Goal: Task Accomplishment & Management: Use online tool/utility

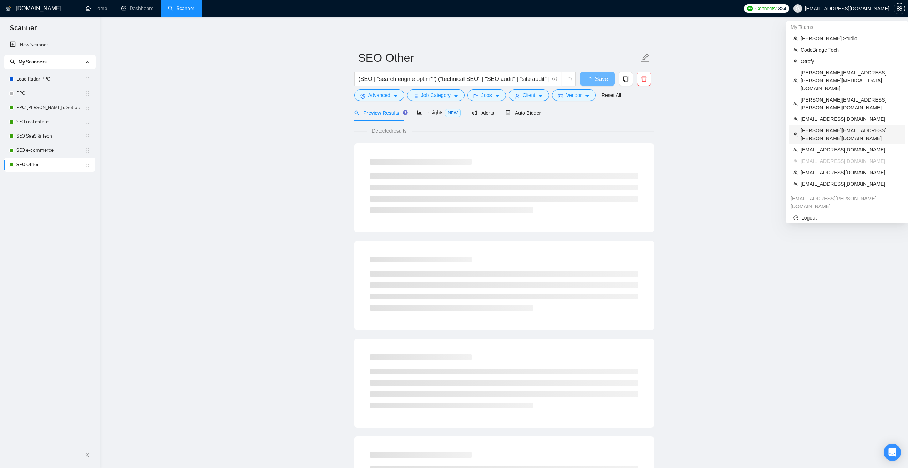
click at [823, 127] on span "[PERSON_NAME][EMAIL_ADDRESS][PERSON_NAME][DOMAIN_NAME]" at bounding box center [851, 135] width 100 height 16
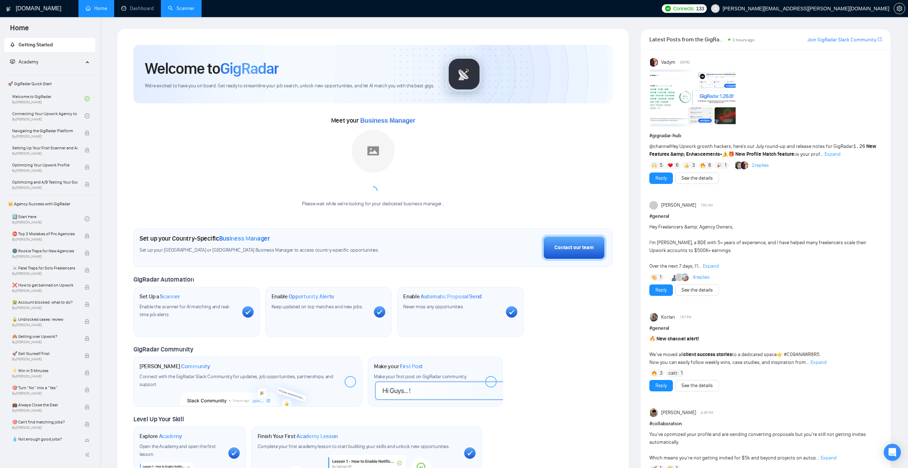
click at [184, 11] on link "Scanner" at bounding box center [181, 8] width 26 height 6
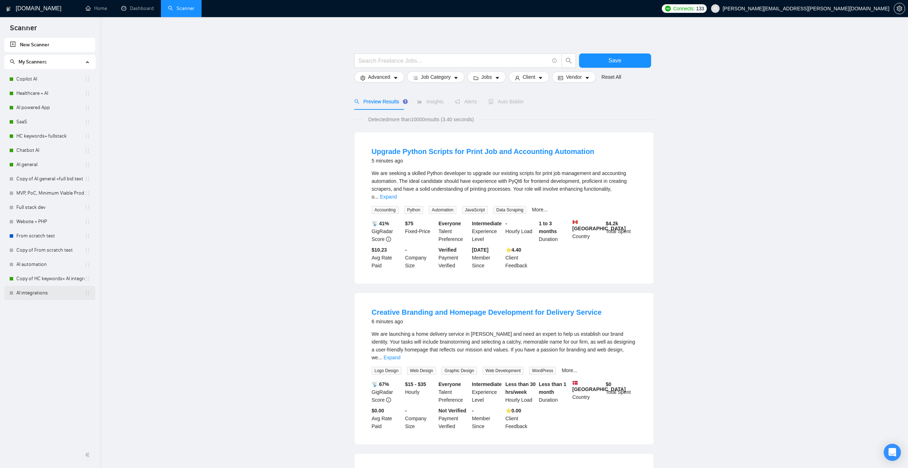
click at [54, 291] on link "AI integrations" at bounding box center [50, 293] width 68 height 14
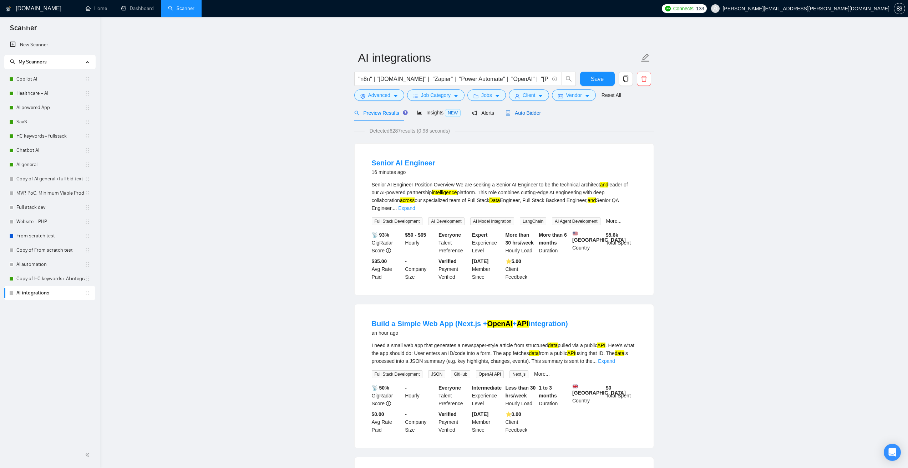
click at [520, 110] on span "Auto Bidder" at bounding box center [522, 113] width 35 height 6
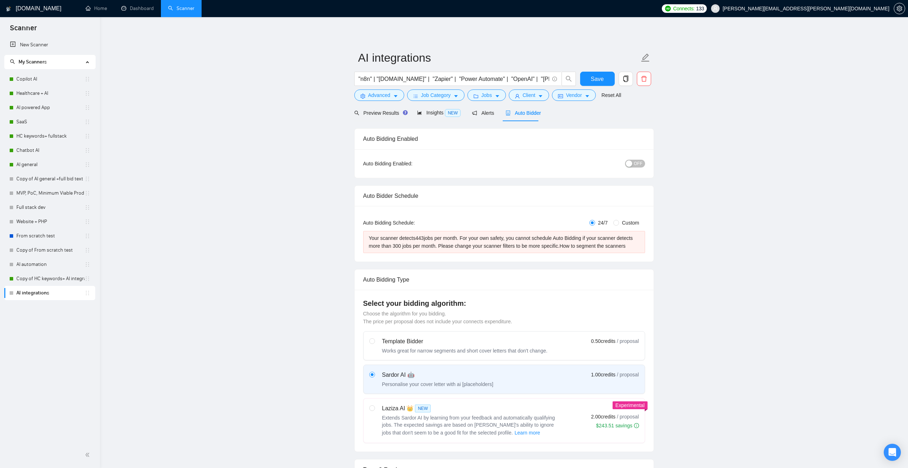
click at [635, 162] on span "OFF" at bounding box center [638, 164] width 9 height 8
click at [595, 78] on span "Save" at bounding box center [597, 79] width 13 height 9
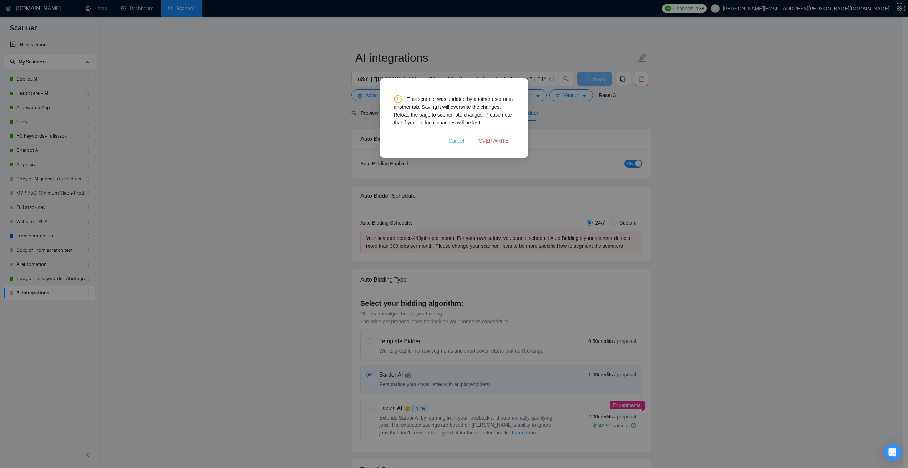
click at [459, 139] on span "Cancel" at bounding box center [456, 141] width 16 height 8
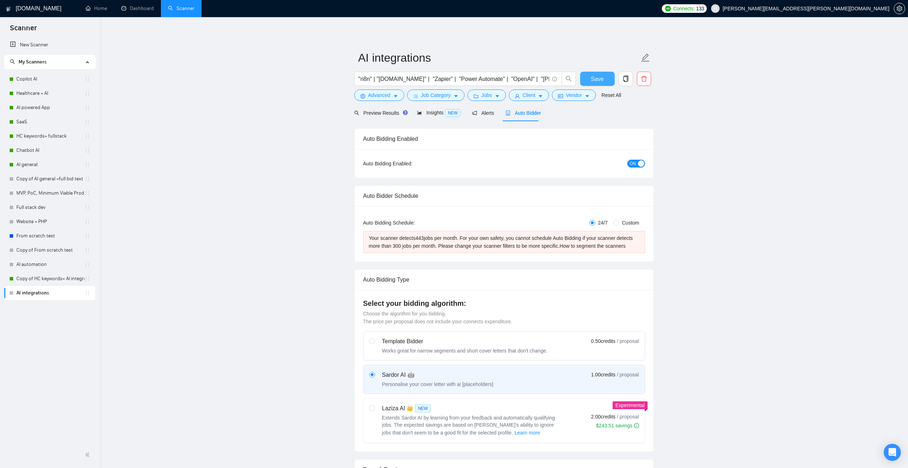
click at [595, 77] on span "Save" at bounding box center [597, 79] width 13 height 9
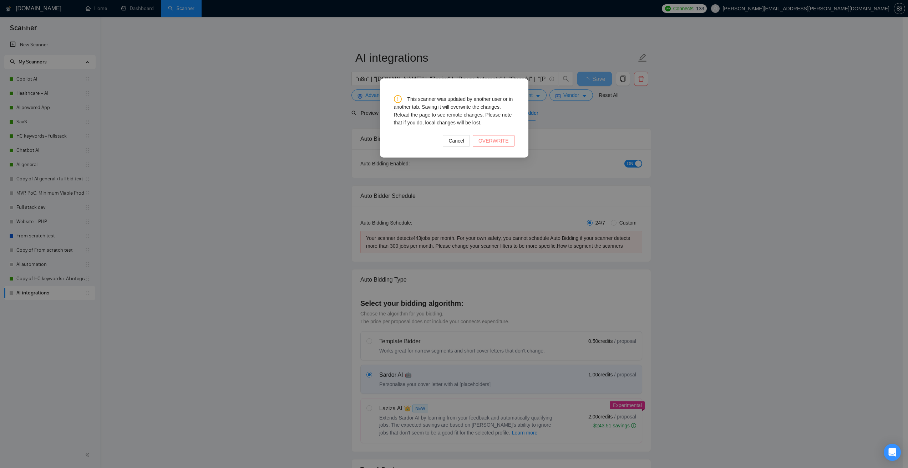
click at [499, 139] on span "OVERWRITE" at bounding box center [493, 141] width 30 height 8
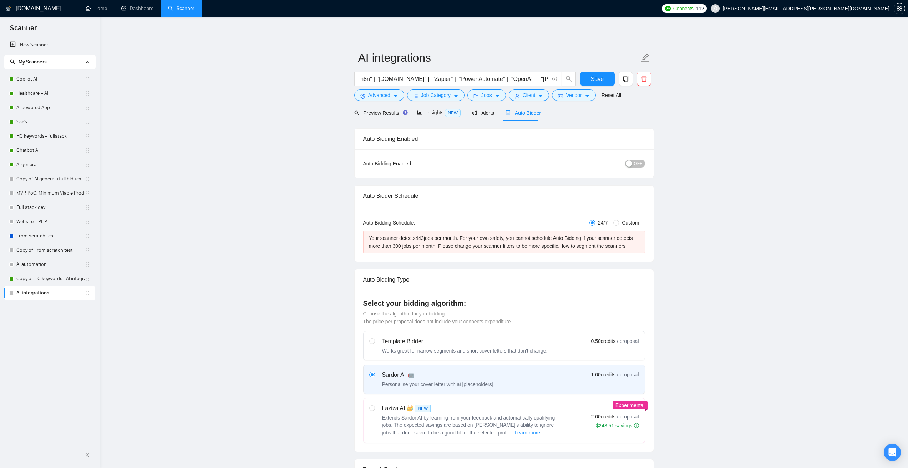
click at [637, 161] on span "OFF" at bounding box center [638, 164] width 9 height 8
click at [596, 81] on span "Save" at bounding box center [597, 79] width 13 height 9
click at [634, 163] on button "OFF" at bounding box center [635, 164] width 20 height 8
click at [594, 77] on span "Save" at bounding box center [597, 79] width 13 height 9
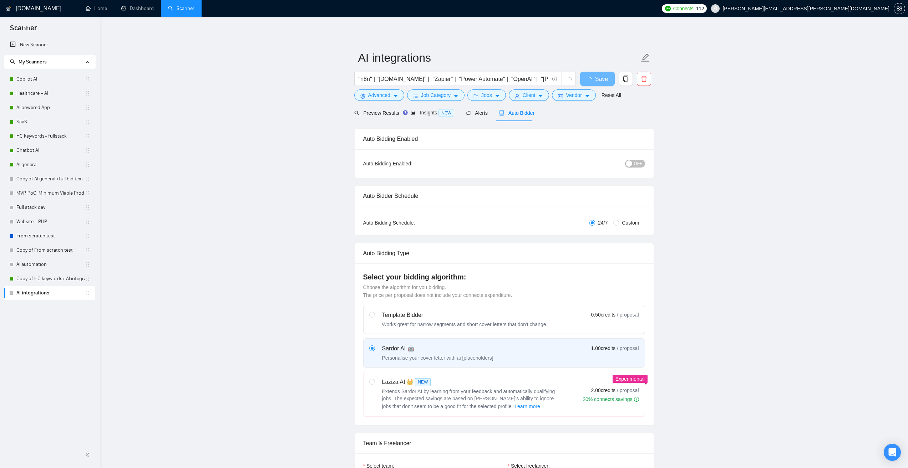
click at [863, 14] on span "[PERSON_NAME][EMAIL_ADDRESS][PERSON_NAME][DOMAIN_NAME]" at bounding box center [800, 8] width 187 height 23
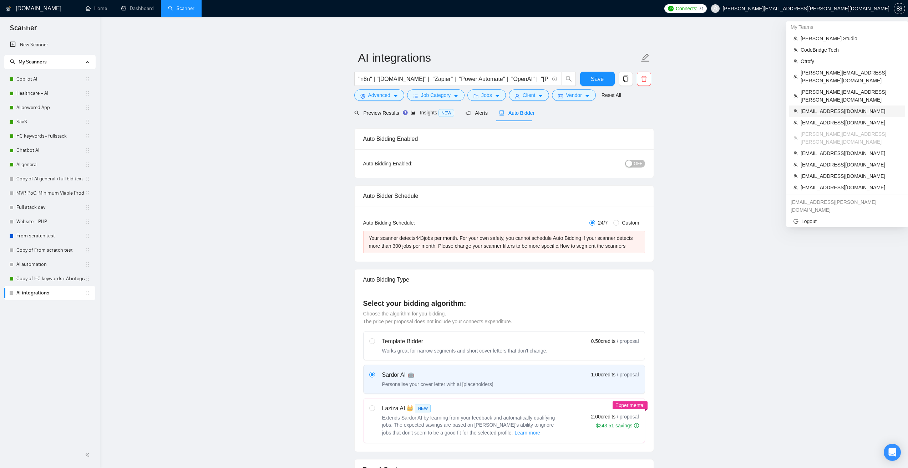
click at [819, 107] on span "humenoufy@gmail.com" at bounding box center [851, 111] width 100 height 8
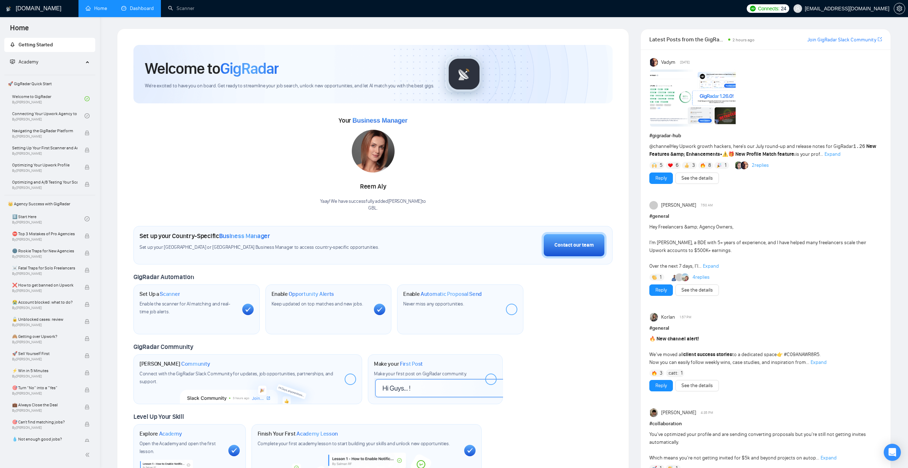
click at [150, 6] on link "Dashboard" at bounding box center [137, 8] width 32 height 6
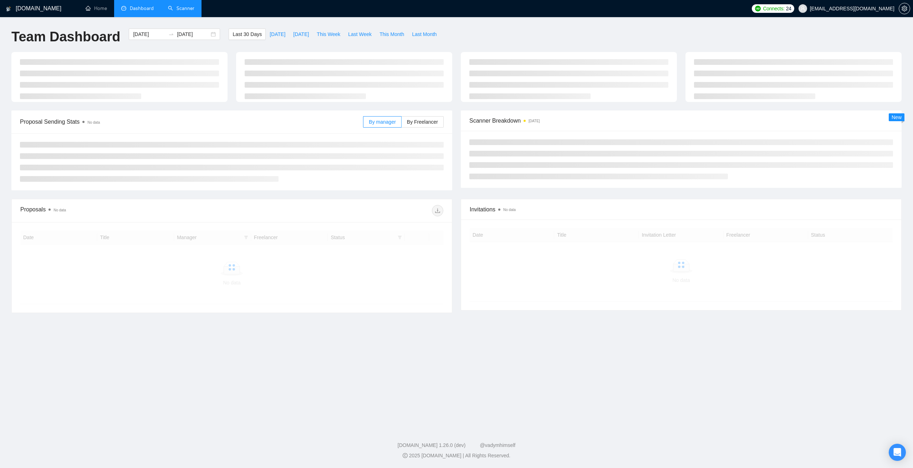
click at [177, 9] on link "Scanner" at bounding box center [181, 8] width 26 height 6
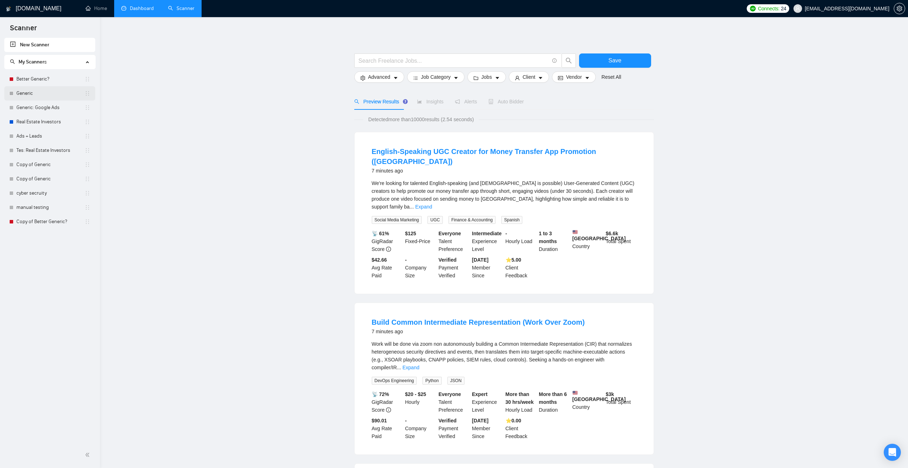
click at [67, 87] on link "Generic" at bounding box center [50, 93] width 68 height 14
click at [67, 79] on link "Better Generic?" at bounding box center [50, 79] width 68 height 14
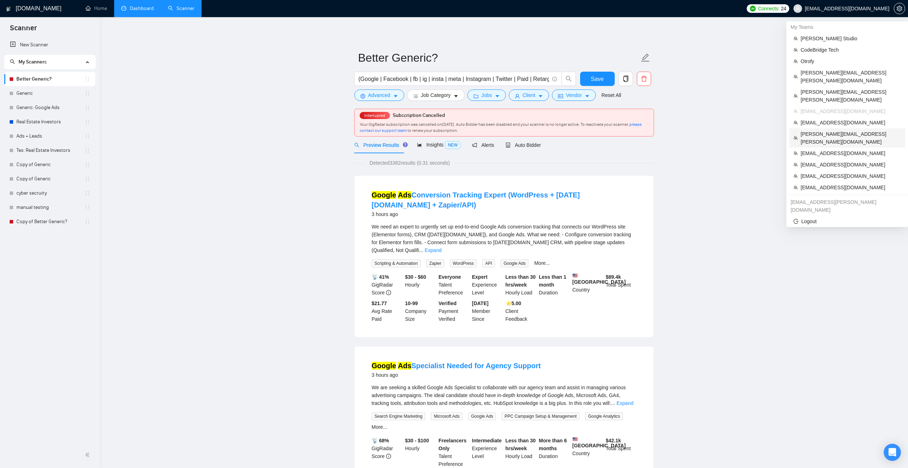
click at [821, 130] on span "[PERSON_NAME][EMAIL_ADDRESS][PERSON_NAME][DOMAIN_NAME]" at bounding box center [851, 138] width 100 height 16
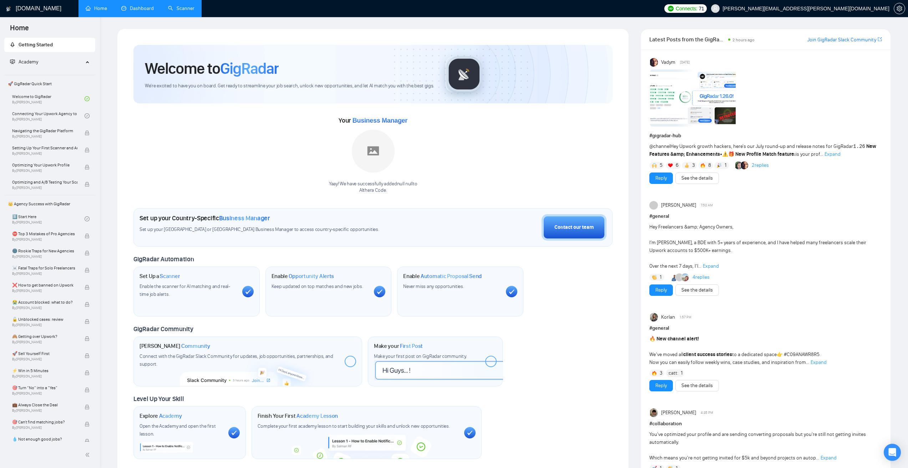
click at [179, 5] on link "Scanner" at bounding box center [181, 8] width 26 height 6
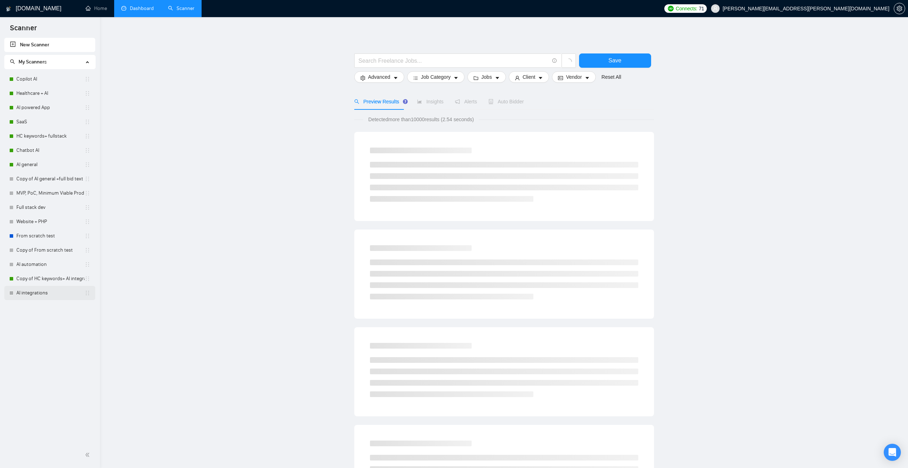
click at [43, 288] on link "AI integrations" at bounding box center [50, 293] width 68 height 14
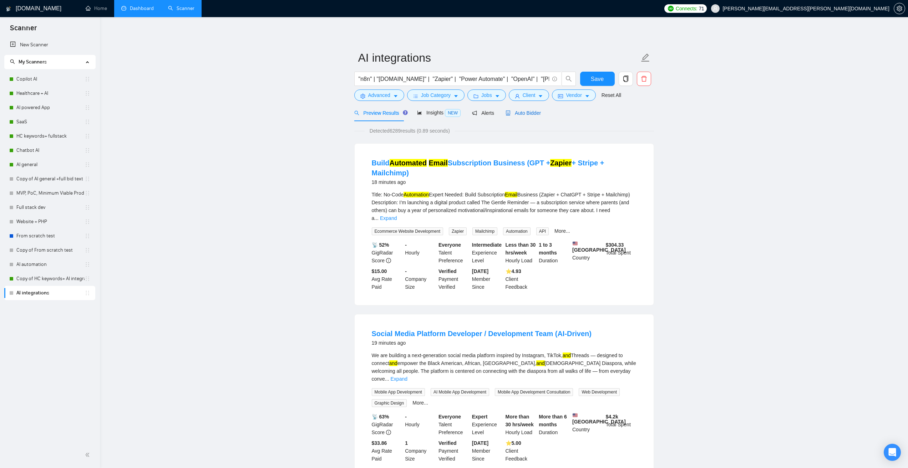
click at [525, 113] on span "Auto Bidder" at bounding box center [522, 113] width 35 height 6
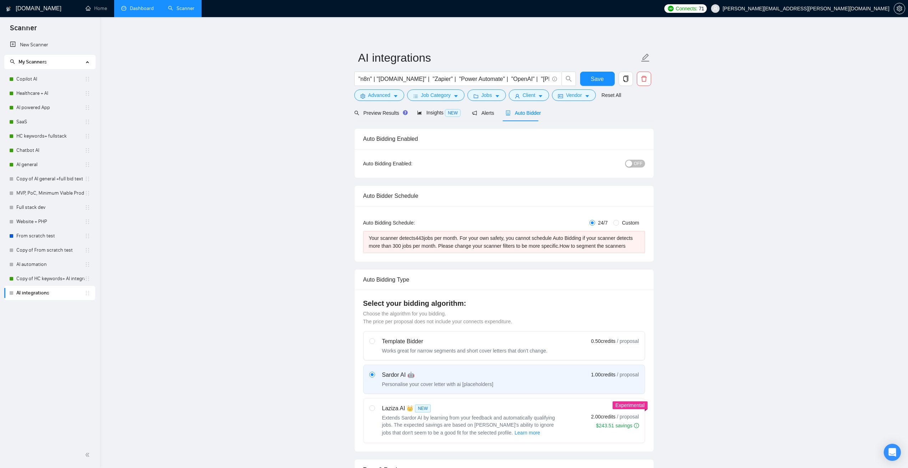
click at [637, 165] on span "OFF" at bounding box center [638, 164] width 9 height 8
click at [600, 77] on span "Save" at bounding box center [597, 79] width 13 height 9
